Goal: Task Accomplishment & Management: Use online tool/utility

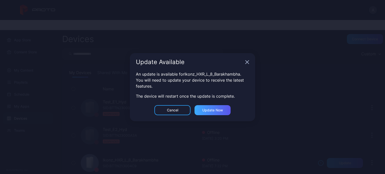
scroll to position [50, 0]
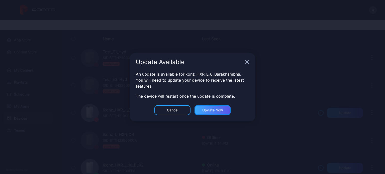
click at [209, 109] on div "Update now" at bounding box center [212, 110] width 21 height 4
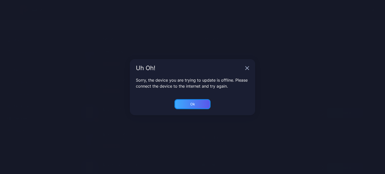
click at [191, 104] on div "Ok" at bounding box center [192, 104] width 5 height 4
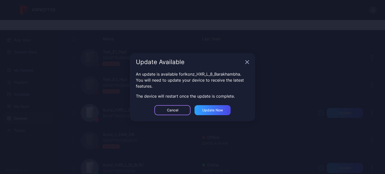
click at [176, 111] on div "Cancel" at bounding box center [172, 110] width 11 height 4
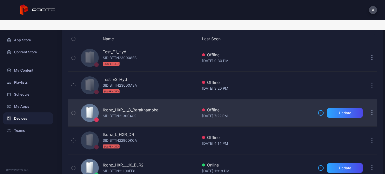
click at [284, 113] on div "[DATE] 7:22 PM" at bounding box center [258, 116] width 112 height 6
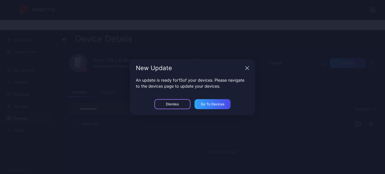
drag, startPoint x: 179, startPoint y: 105, endPoint x: 165, endPoint y: 96, distance: 16.5
click at [179, 105] on div "Dismiss" at bounding box center [172, 104] width 36 height 10
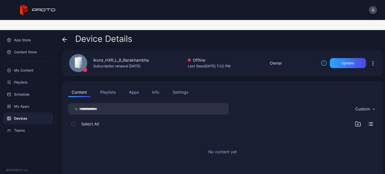
click at [64, 34] on span at bounding box center [64, 39] width 5 height 10
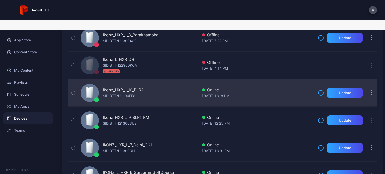
scroll to position [150, 0]
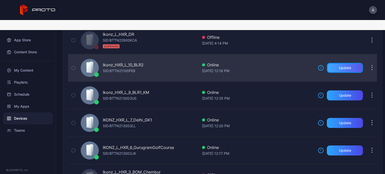
click at [335, 63] on div "Update" at bounding box center [345, 68] width 36 height 10
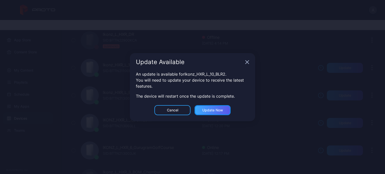
click at [214, 107] on div "Update now" at bounding box center [212, 110] width 36 height 10
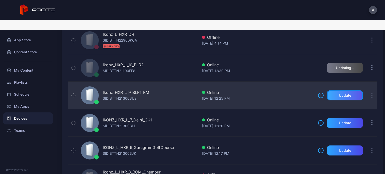
click at [339, 93] on div "Update" at bounding box center [345, 95] width 12 height 4
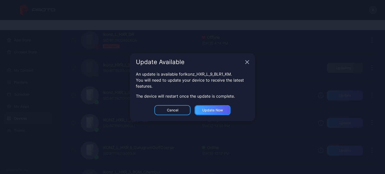
click at [205, 108] on div "Update now" at bounding box center [212, 110] width 21 height 4
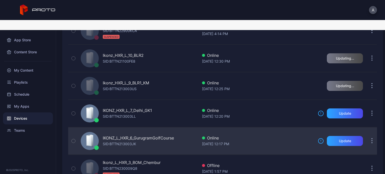
scroll to position [200, 0]
